Goal: Transaction & Acquisition: Purchase product/service

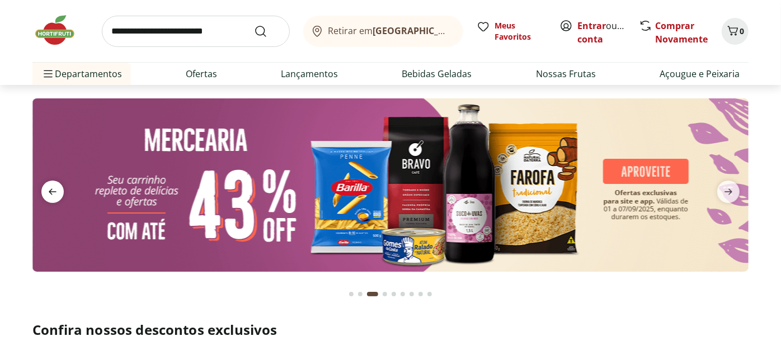
click at [54, 193] on icon "previous" at bounding box center [52, 191] width 13 height 13
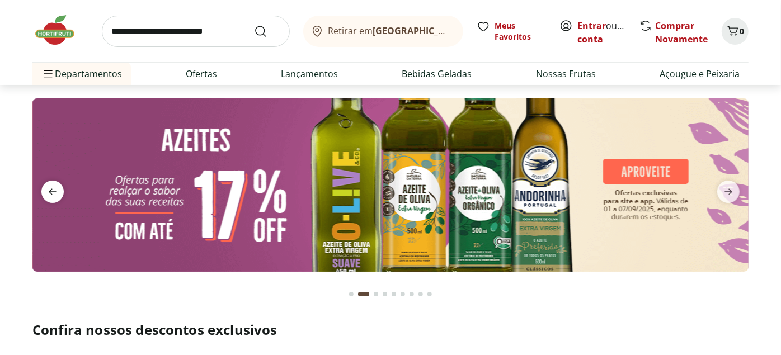
click at [54, 193] on icon "previous" at bounding box center [52, 191] width 13 height 13
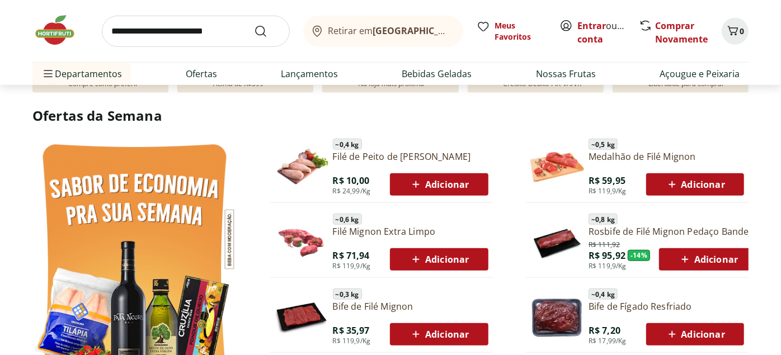
scroll to position [497, 0]
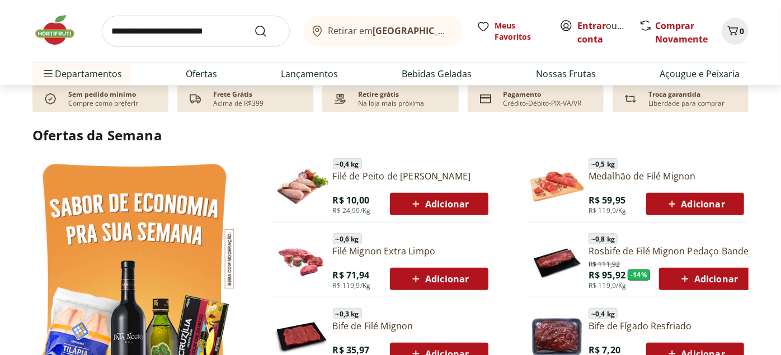
drag, startPoint x: 214, startPoint y: 27, endPoint x: 228, endPoint y: 29, distance: 14.1
click at [214, 27] on input "search" at bounding box center [196, 31] width 188 height 31
type input "**********"
click at [254, 25] on button "Submit Search" at bounding box center [267, 31] width 27 height 13
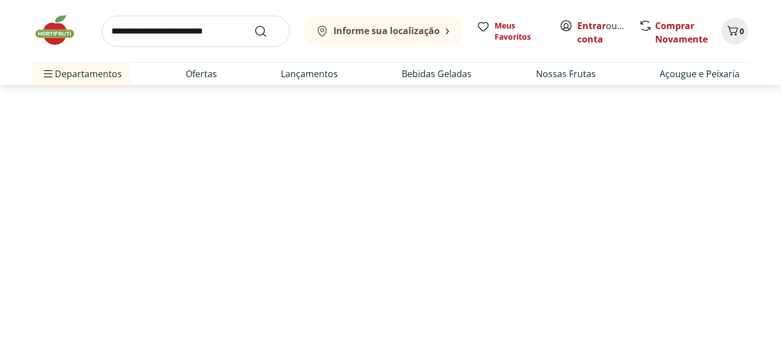
select select "**********"
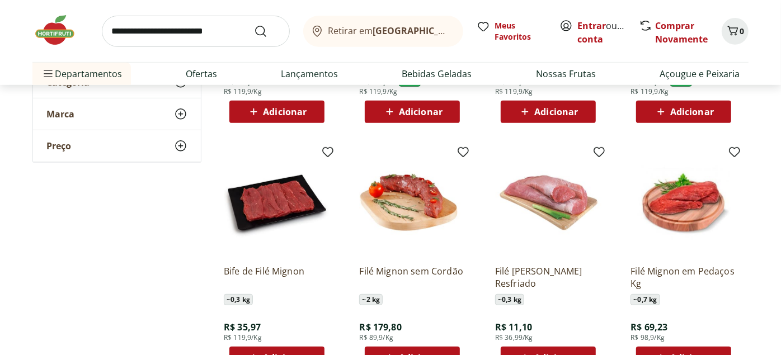
scroll to position [373, 0]
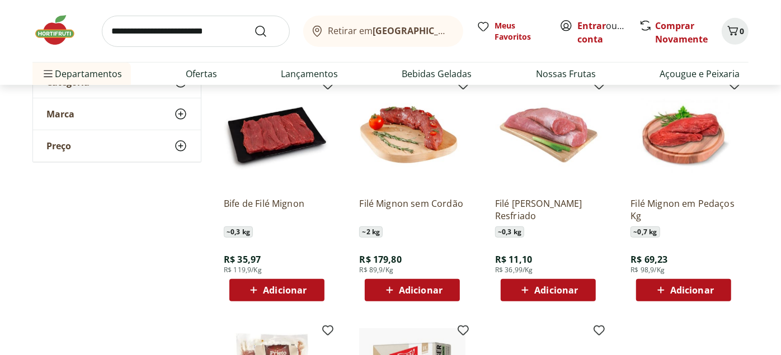
click at [409, 141] on img at bounding box center [412, 135] width 106 height 106
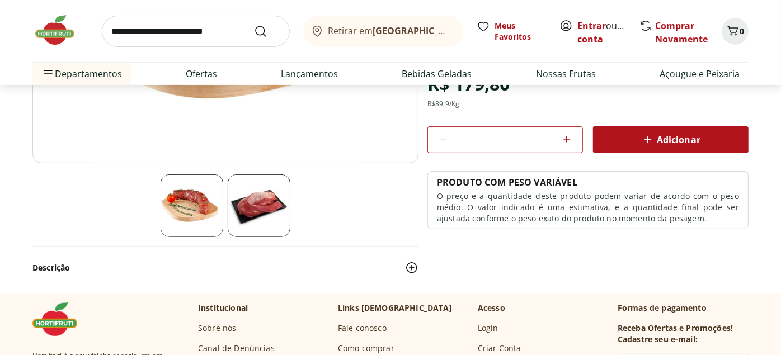
scroll to position [248, 0]
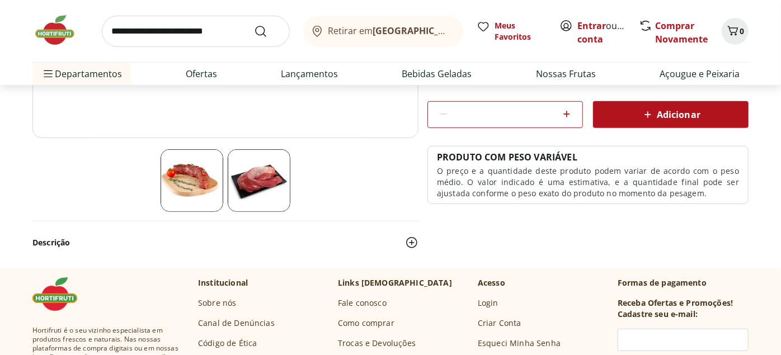
click at [413, 240] on img at bounding box center [411, 242] width 13 height 13
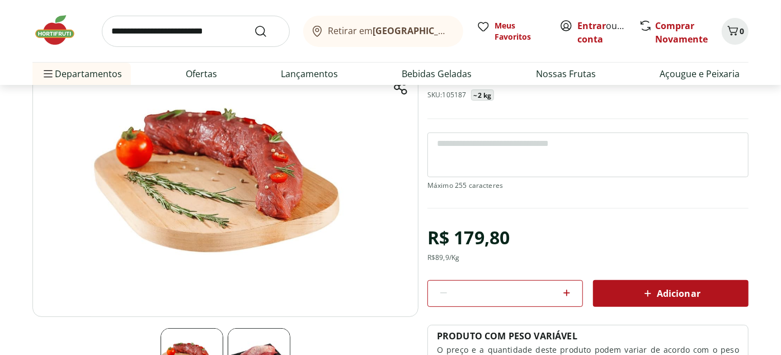
scroll to position [0, 0]
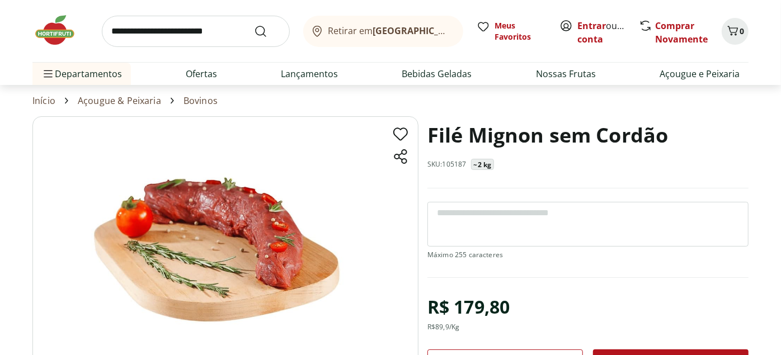
click at [63, 26] on img at bounding box center [60, 30] width 56 height 34
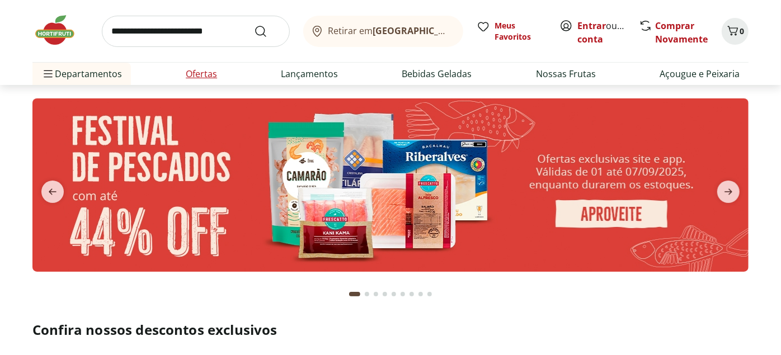
click at [208, 68] on link "Ofertas" at bounding box center [201, 73] width 31 height 13
select select "**********"
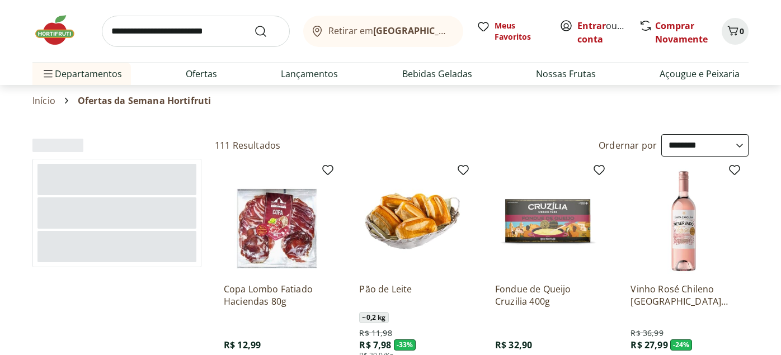
select select "**********"
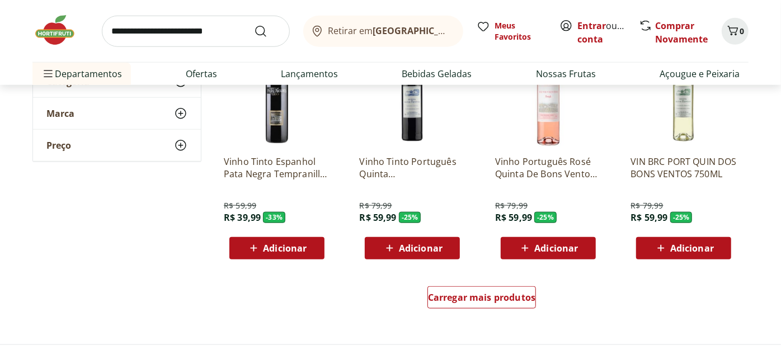
scroll to position [622, 0]
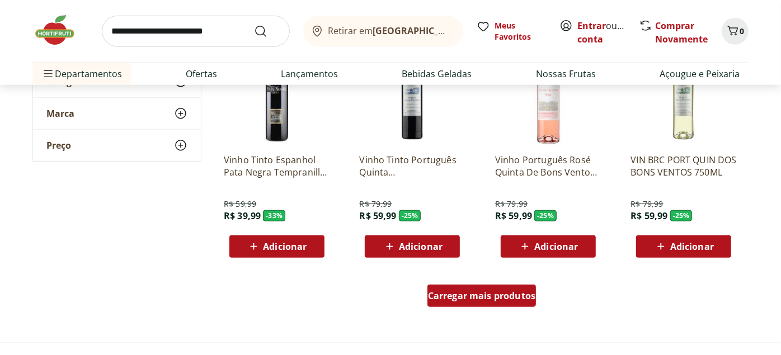
click at [476, 301] on span "Carregar mais produtos" at bounding box center [482, 296] width 108 height 9
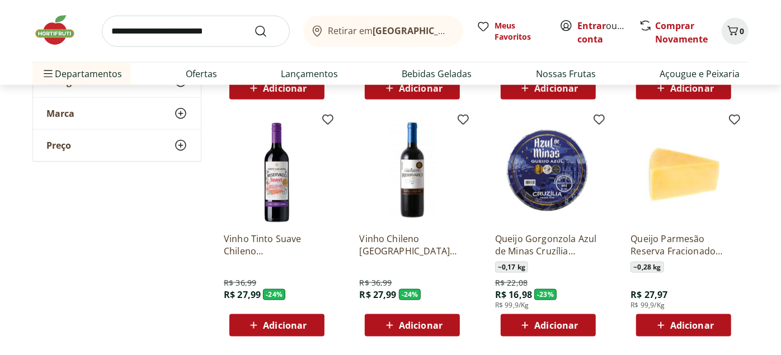
scroll to position [808, 0]
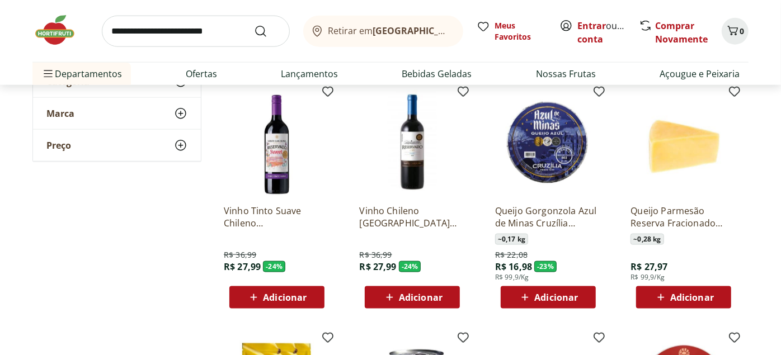
click at [692, 162] on img at bounding box center [684, 143] width 106 height 106
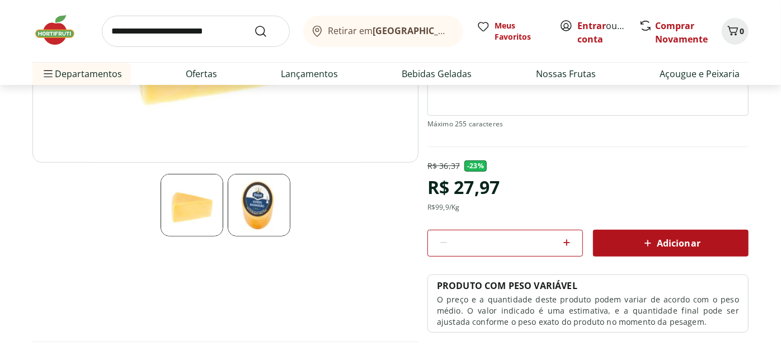
scroll to position [124, 0]
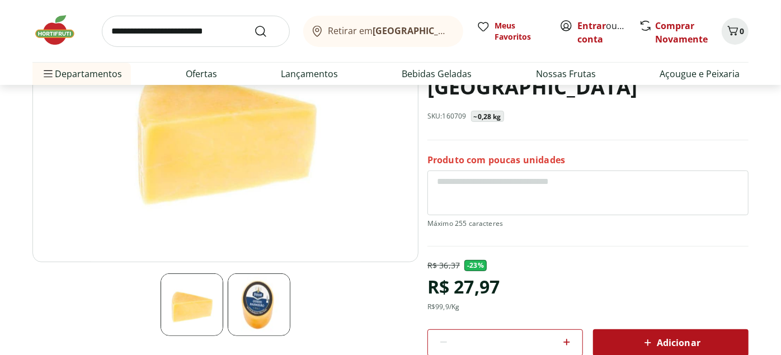
select select "**********"
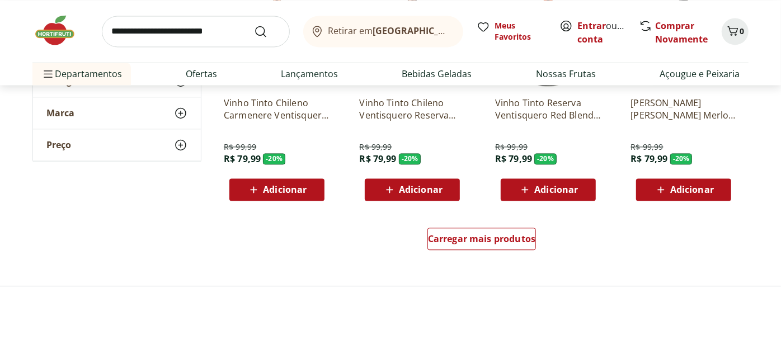
scroll to position [1430, 0]
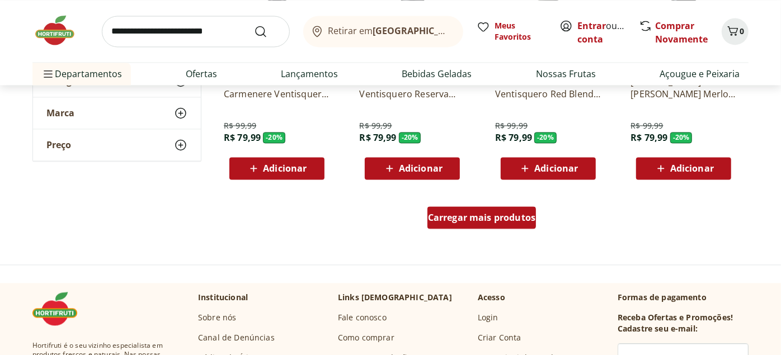
click at [495, 228] on div "Carregar mais produtos" at bounding box center [482, 218] width 109 height 22
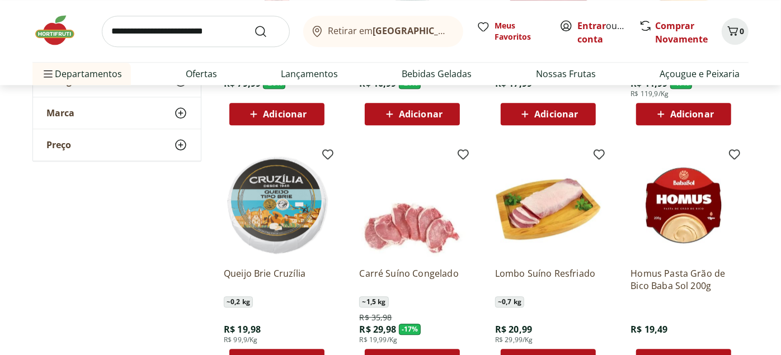
scroll to position [1741, 0]
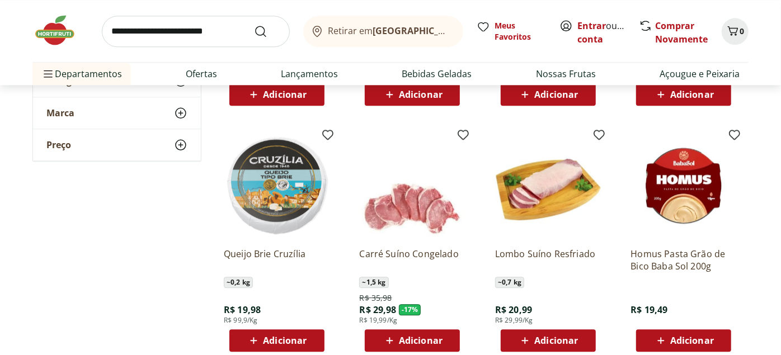
click at [285, 191] on img at bounding box center [277, 186] width 106 height 106
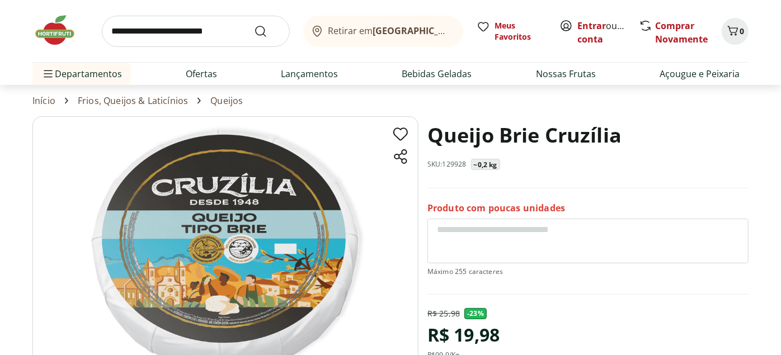
click at [57, 42] on img at bounding box center [60, 30] width 56 height 34
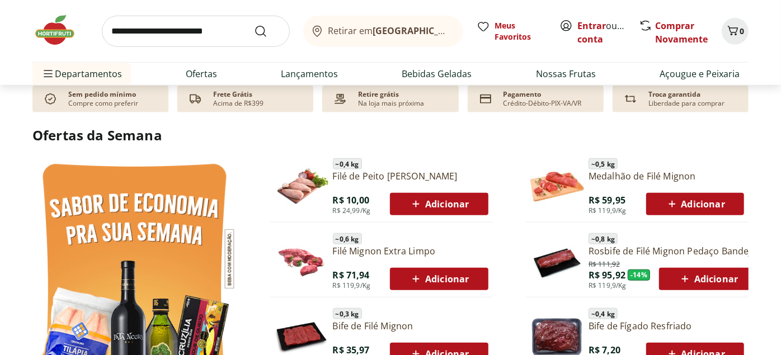
scroll to position [560, 0]
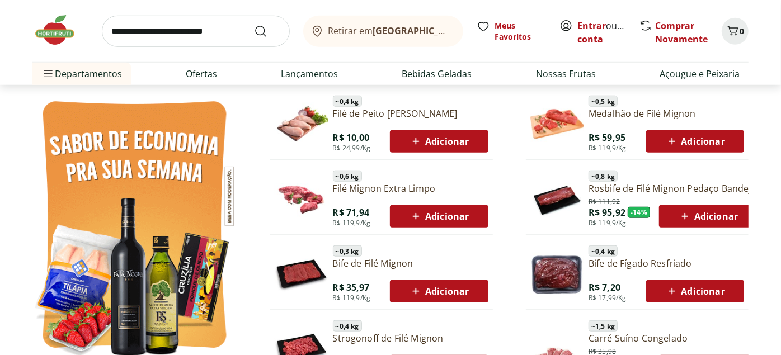
click at [659, 117] on link "Medalhão de Filé Mignon" at bounding box center [667, 113] width 156 height 12
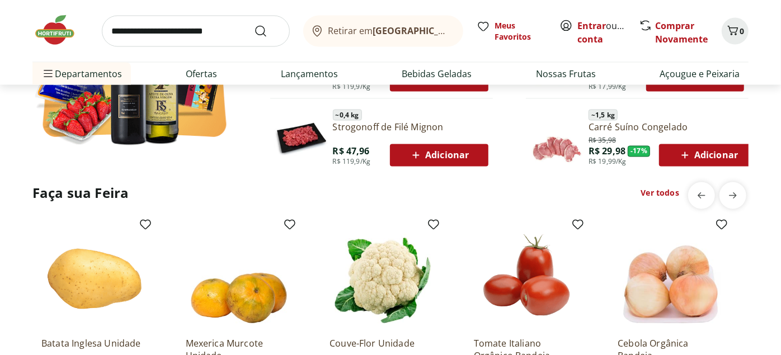
scroll to position [1368, 0]
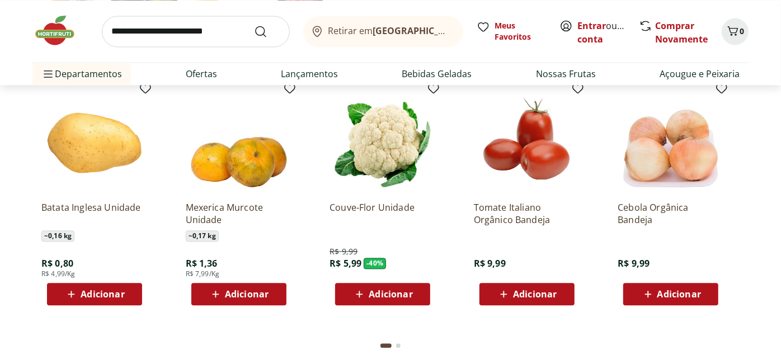
click at [68, 147] on img at bounding box center [94, 139] width 106 height 106
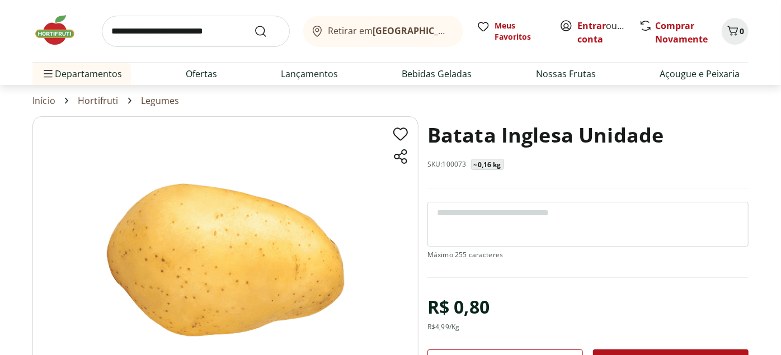
click at [72, 28] on img at bounding box center [60, 30] width 56 height 34
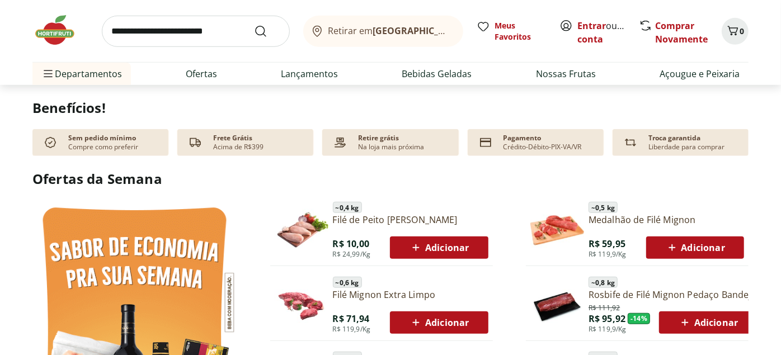
scroll to position [497, 0]
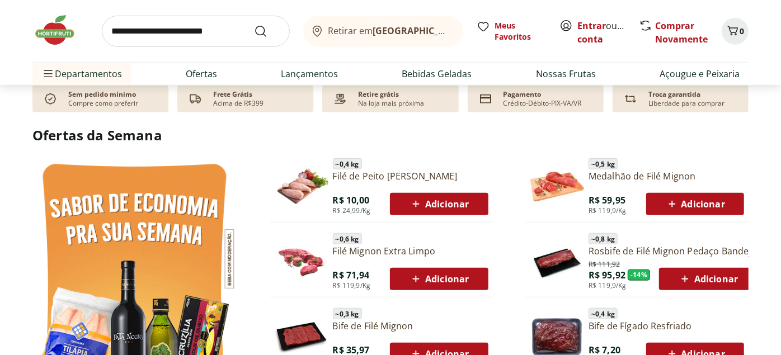
click at [386, 172] on link "Filé de Peito [PERSON_NAME]" at bounding box center [411, 176] width 156 height 12
